Goal: Complete application form

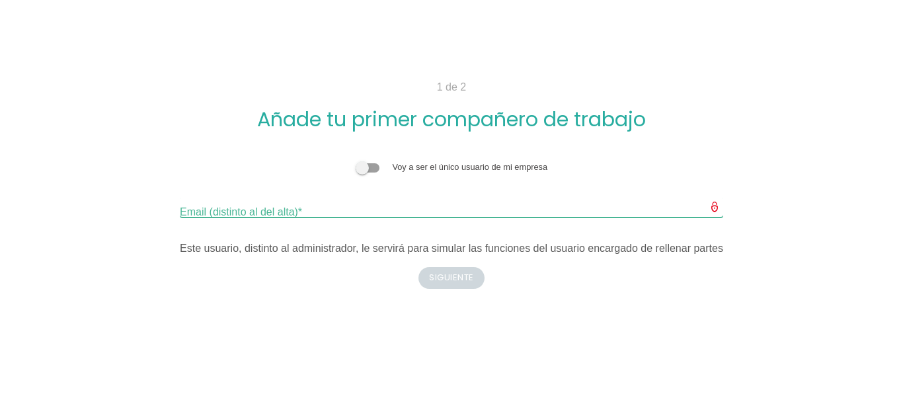
click at [401, 214] on input "Email (distinto al del alta)" at bounding box center [452, 206] width 544 height 21
type input "M"
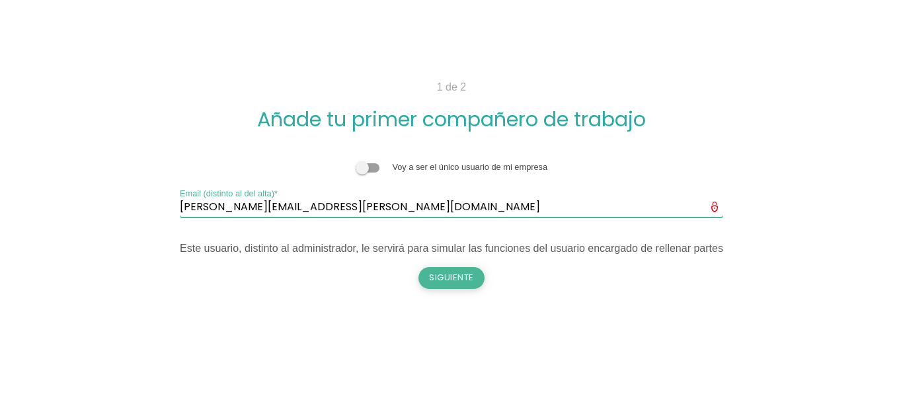
type input "[PERSON_NAME][EMAIL_ADDRESS][PERSON_NAME][DOMAIN_NAME]"
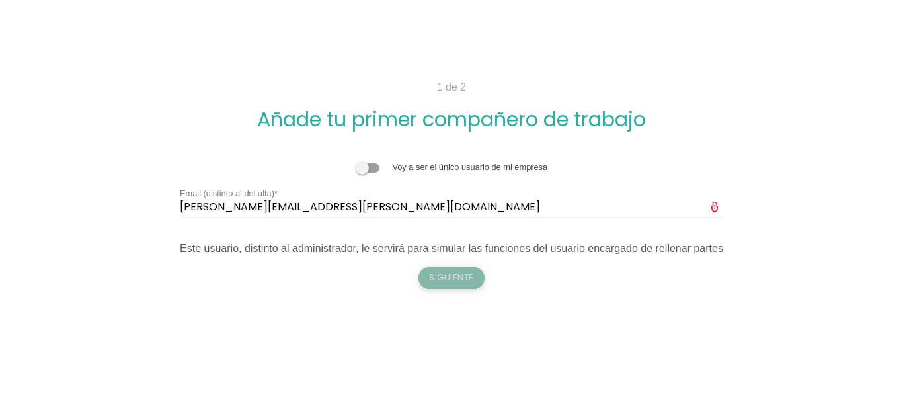
click at [460, 279] on button "Siguiente" at bounding box center [452, 277] width 66 height 21
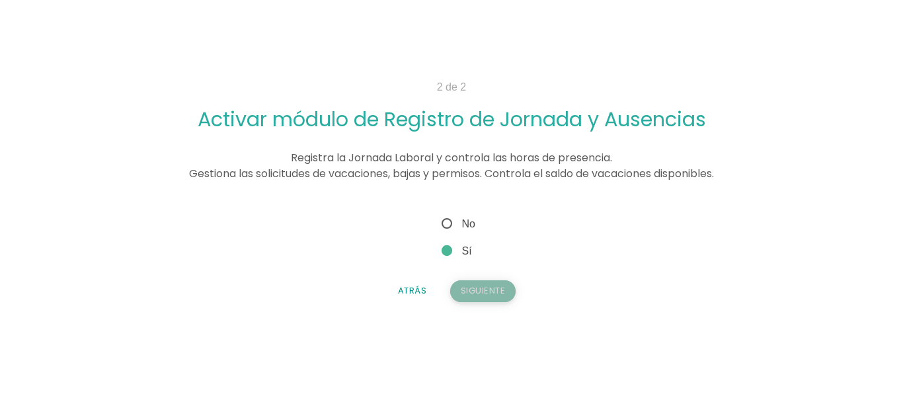
click at [481, 285] on button "Siguiente" at bounding box center [483, 290] width 66 height 21
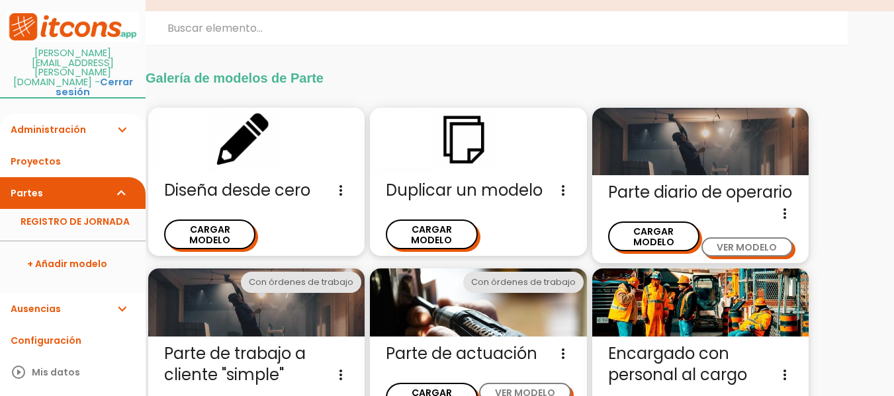
scroll to position [46, 0]
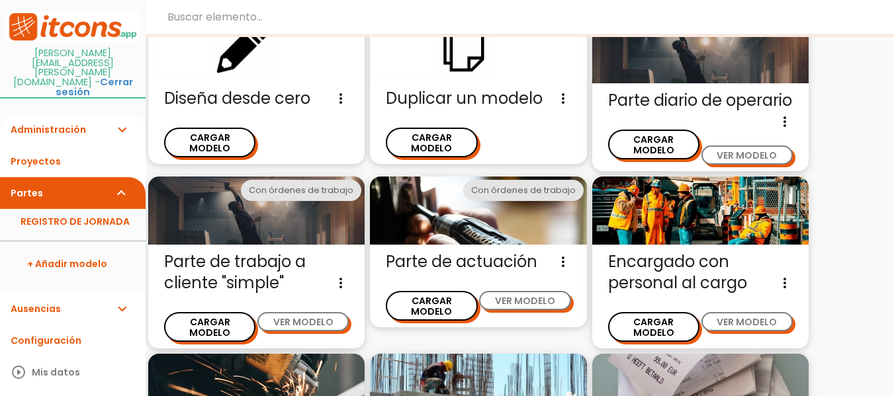
click at [122, 293] on icon "expand_more" at bounding box center [122, 309] width 16 height 32
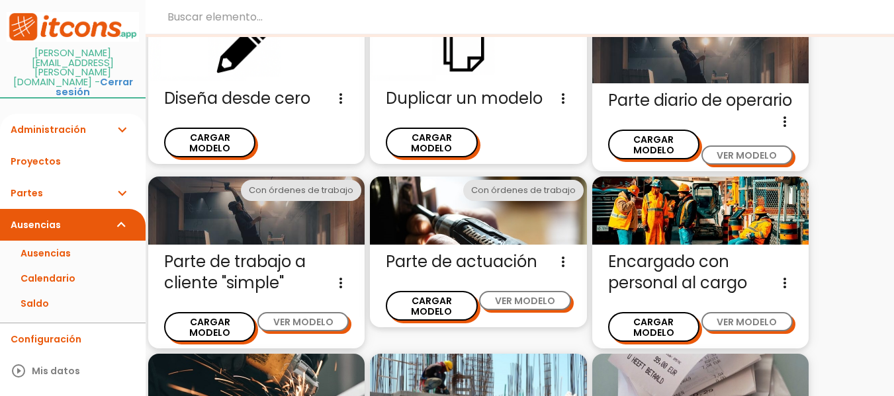
click at [116, 209] on icon "expand_more" at bounding box center [122, 225] width 16 height 32
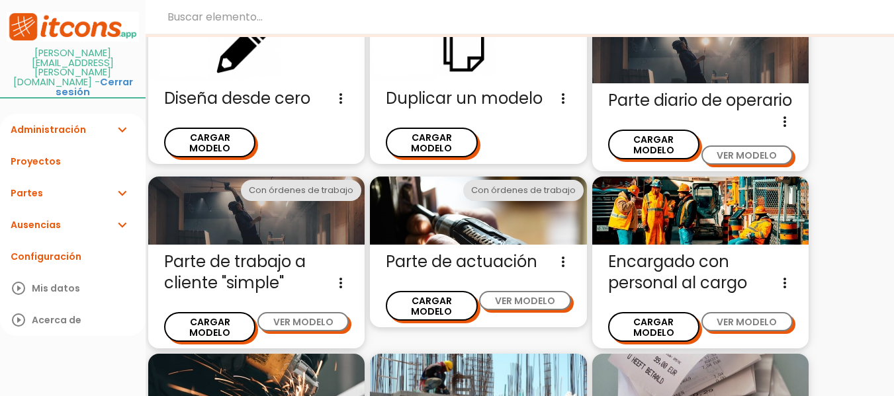
click at [124, 177] on icon "expand_more" at bounding box center [122, 193] width 16 height 32
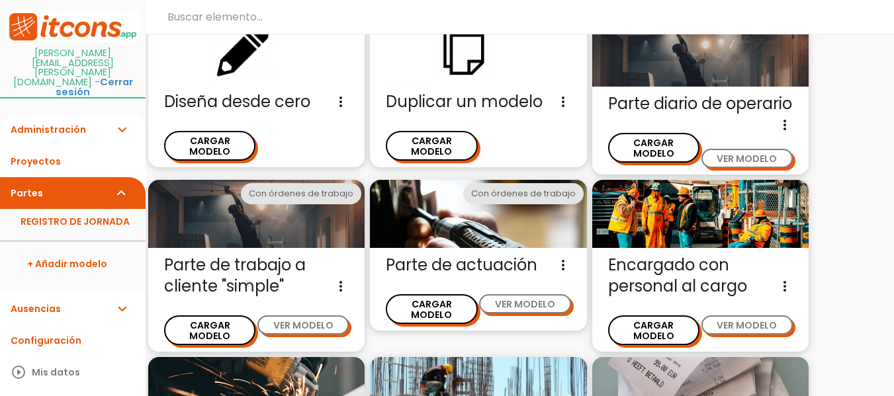
scroll to position [84, 0]
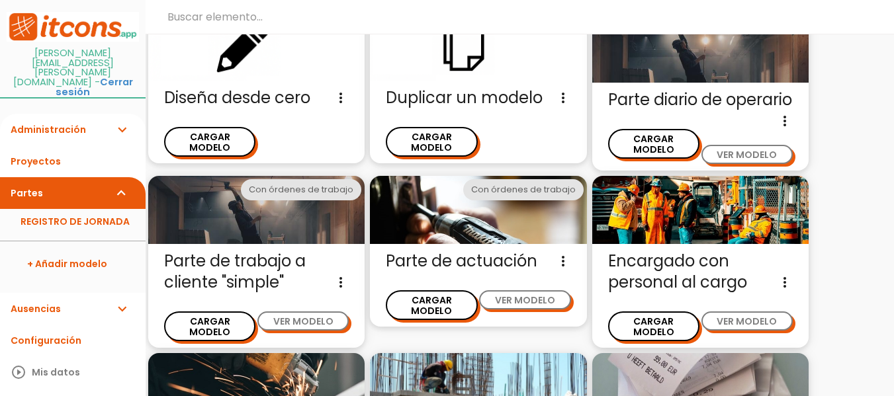
drag, startPoint x: 893, startPoint y: 79, endPoint x: 890, endPoint y: 105, distance: 26.0
drag, startPoint x: 893, startPoint y: 78, endPoint x: 893, endPoint y: 96, distance: 17.9
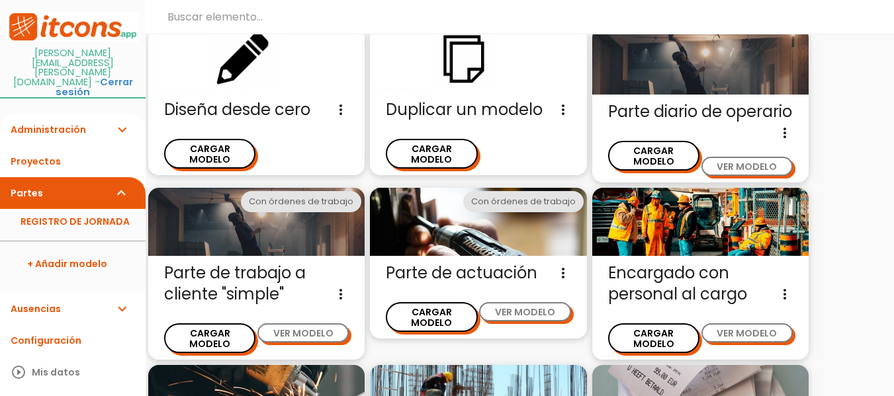
scroll to position [60, 0]
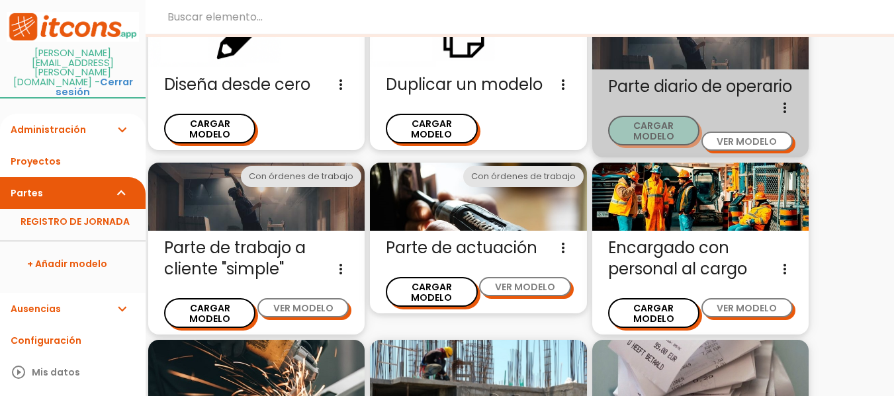
click at [686, 146] on button "CARGAR MODELO" at bounding box center [653, 131] width 91 height 30
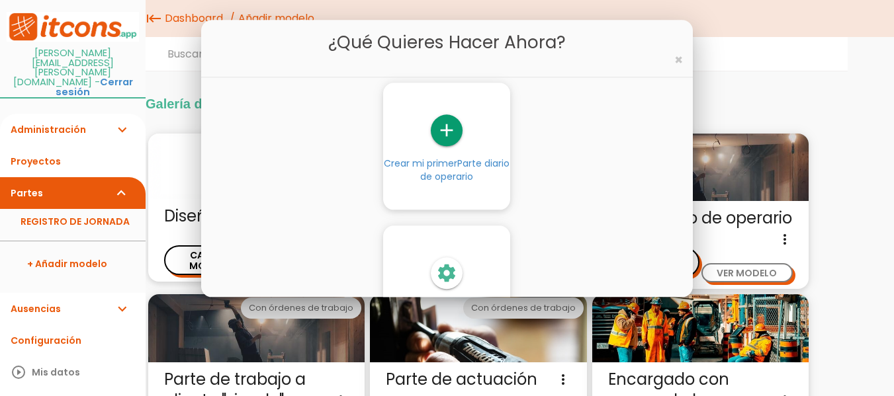
click at [673, 60] on div "¿Qué quieres hacer ahora? ×" at bounding box center [446, 49] width 491 height 58
click at [675, 60] on span "×" at bounding box center [678, 59] width 9 height 19
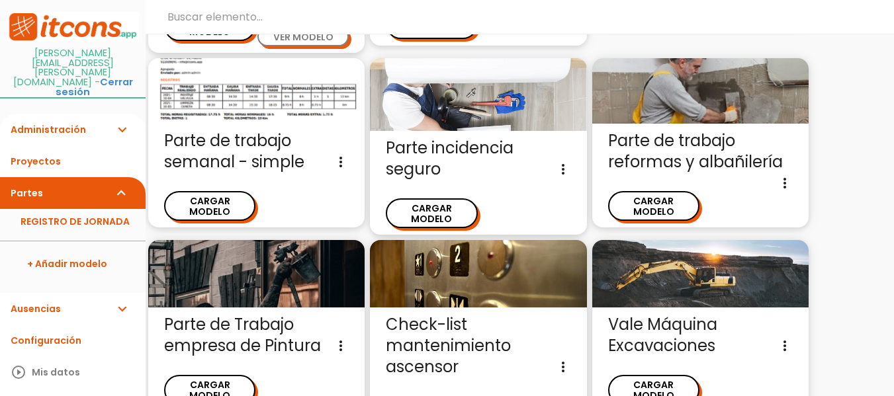
scroll to position [565, 0]
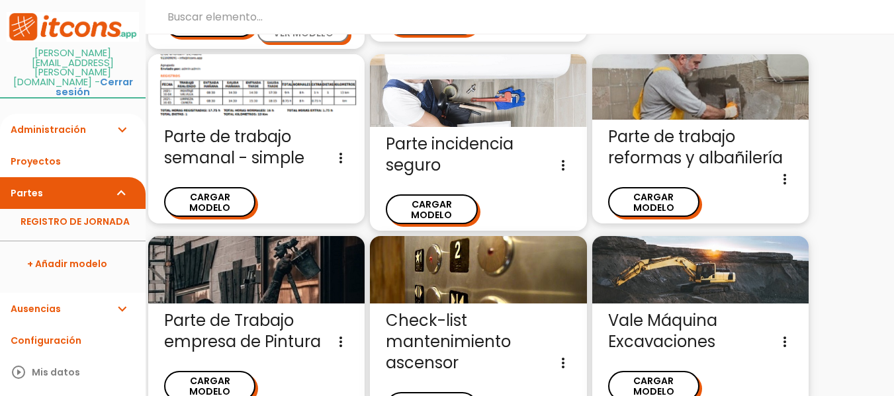
click at [120, 293] on icon "expand_more" at bounding box center [122, 309] width 16 height 32
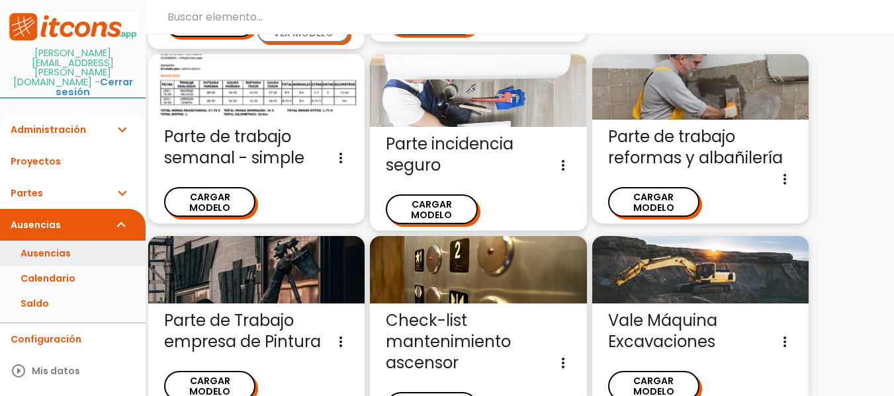
click at [63, 241] on link "Ausencias" at bounding box center [73, 253] width 146 height 25
